Goal: Use online tool/utility: Utilize a website feature to perform a specific function

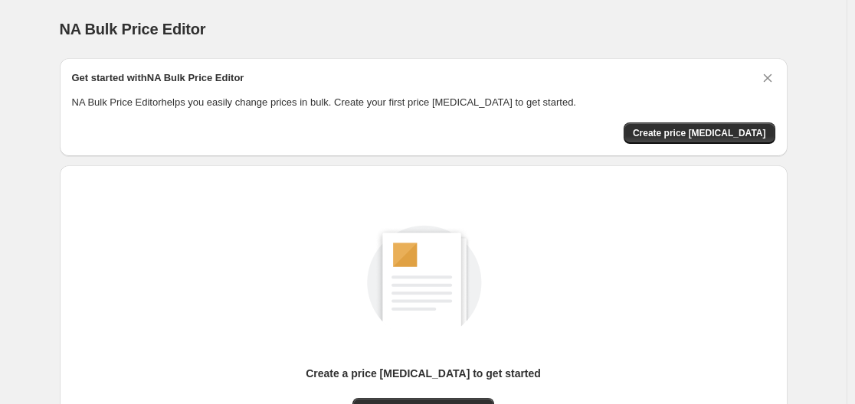
scroll to position [169, 0]
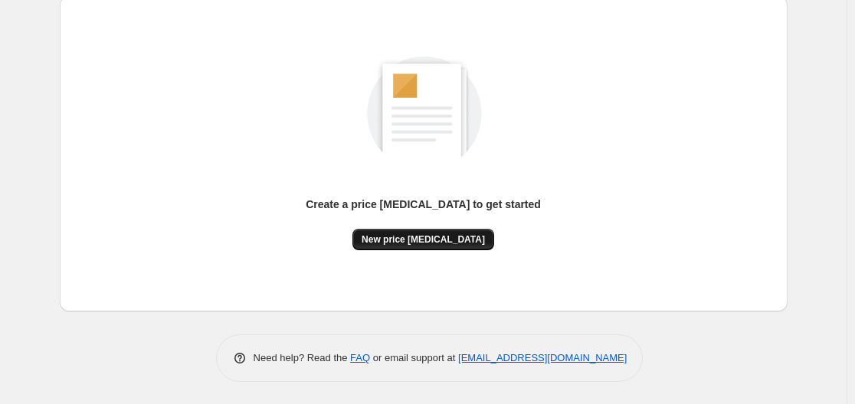
click at [414, 244] on span "New price [MEDICAL_DATA]" at bounding box center [423, 240] width 123 height 12
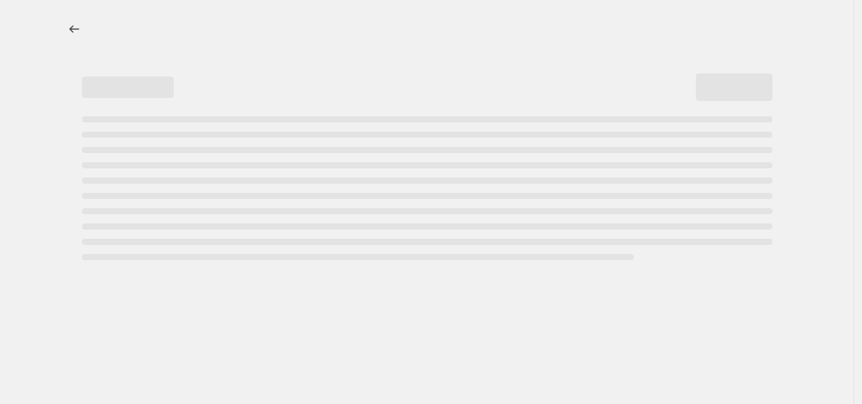
select select "percentage"
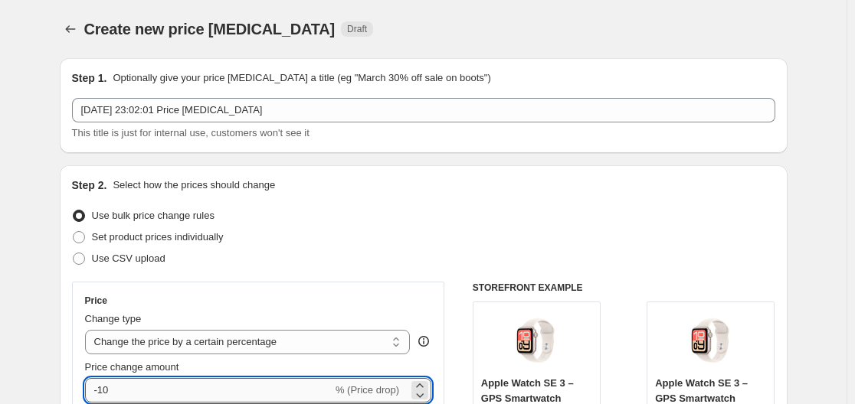
click at [119, 392] on input "-10" at bounding box center [208, 390] width 247 height 25
type input "-1"
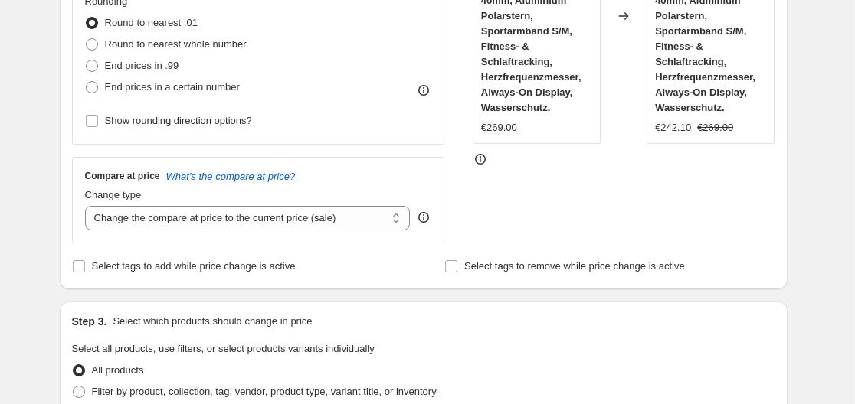
scroll to position [1305, 0]
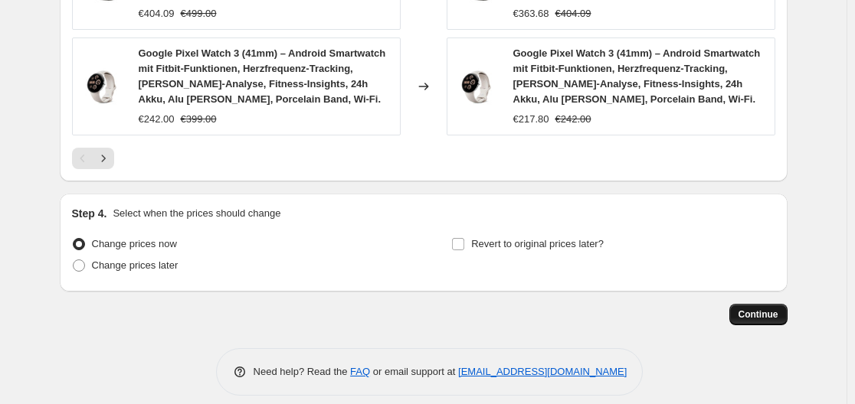
type input "-30"
click at [764, 309] on span "Continue" at bounding box center [758, 315] width 40 height 12
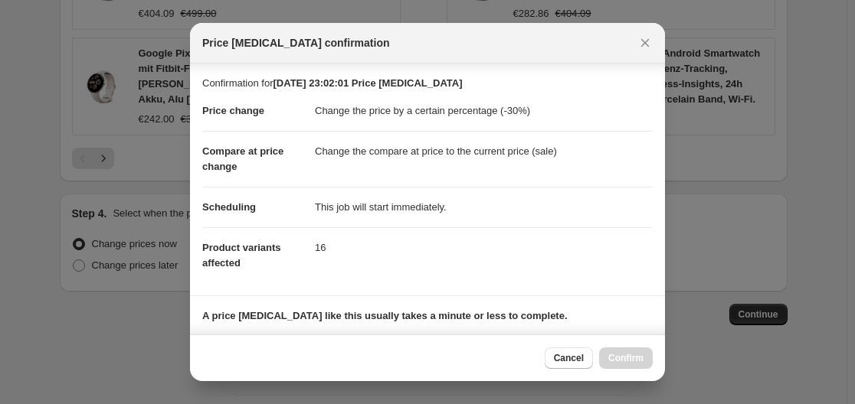
scroll to position [241, 0]
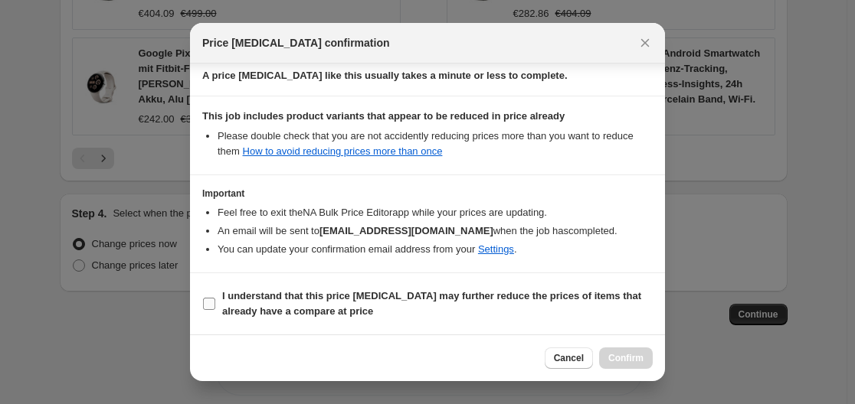
click at [226, 318] on span "I understand that this price [MEDICAL_DATA] may further reduce the prices of it…" at bounding box center [437, 304] width 430 height 31
click at [215, 310] on input "I understand that this price [MEDICAL_DATA] may further reduce the prices of it…" at bounding box center [209, 304] width 12 height 12
checkbox input "true"
click at [643, 357] on button "Confirm" at bounding box center [626, 358] width 54 height 21
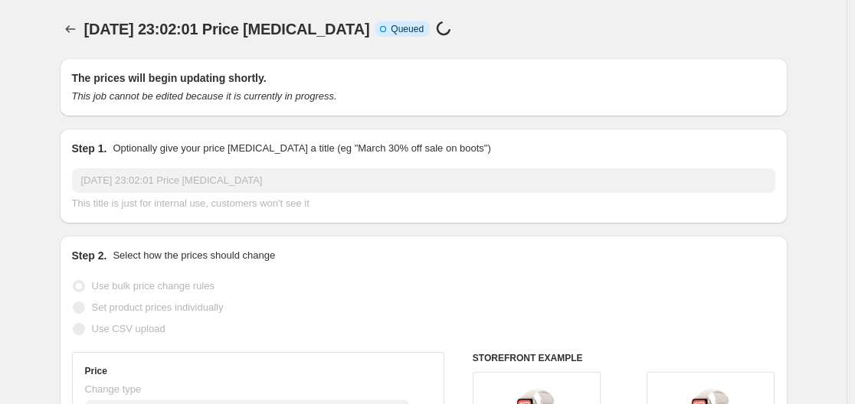
scroll to position [1305, 0]
